Goal: Task Accomplishment & Management: Manage account settings

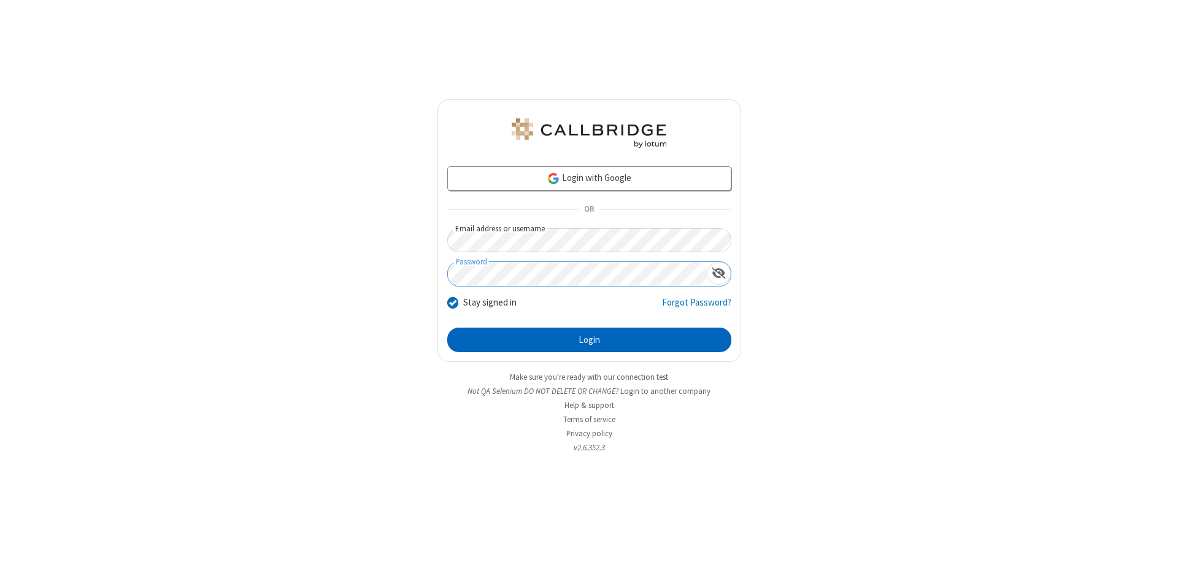
click at [589, 340] on button "Login" at bounding box center [589, 340] width 284 height 25
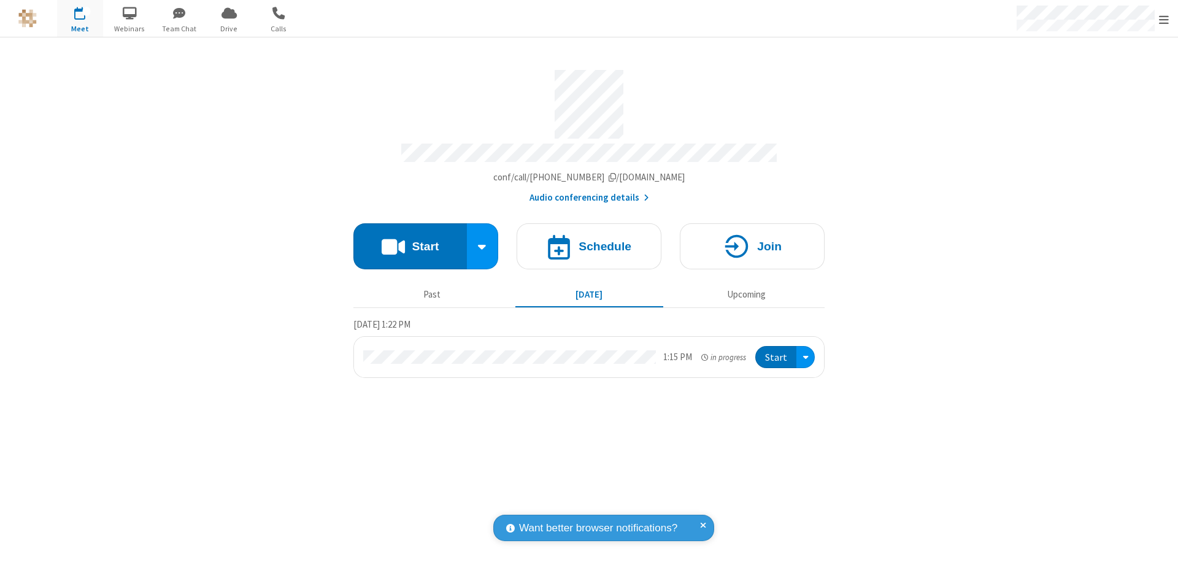
click at [1164, 19] on span "Open menu" at bounding box center [1164, 19] width 10 height 12
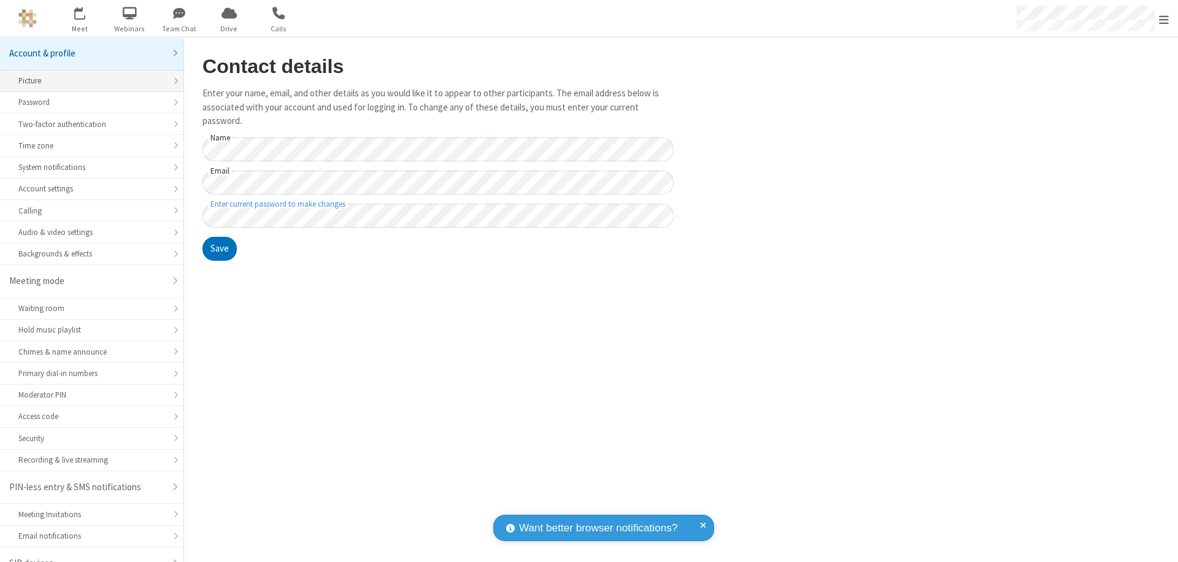
click at [87, 75] on div "Picture" at bounding box center [91, 81] width 147 height 12
